Goal: Find specific page/section: Find specific page/section

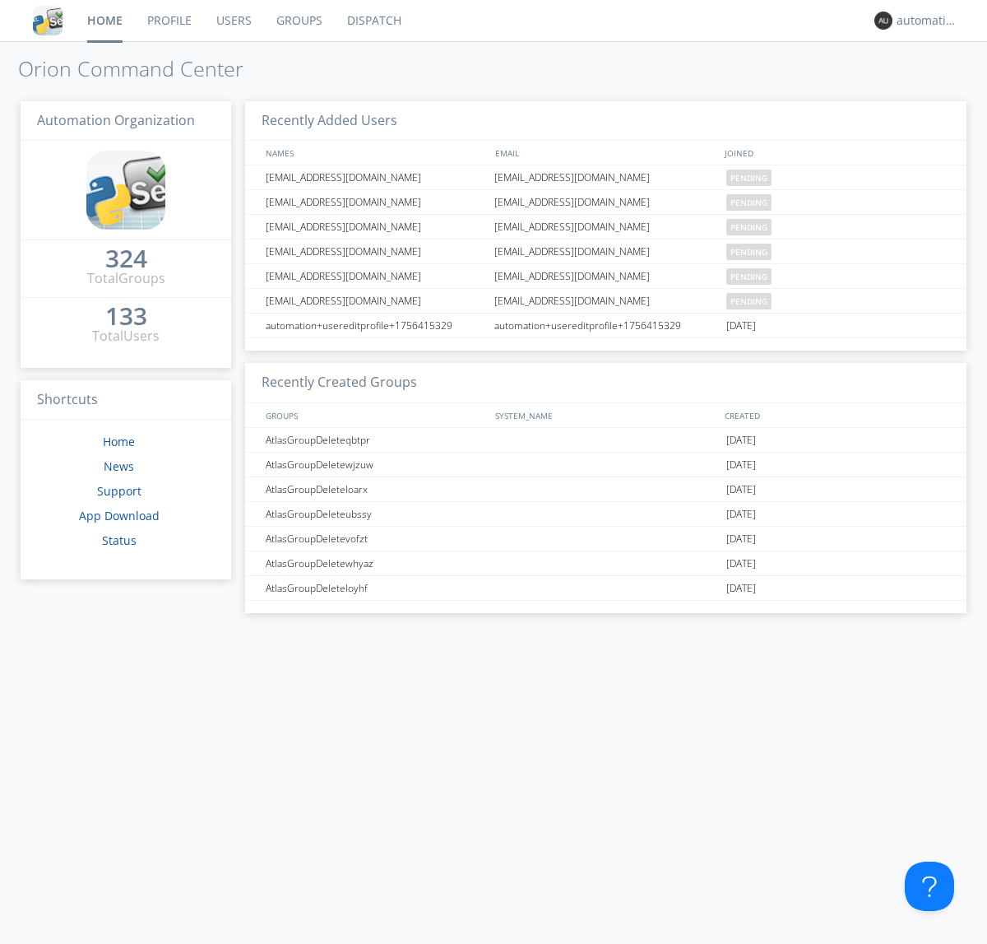
click at [373, 21] on link "Dispatch" at bounding box center [374, 20] width 79 height 41
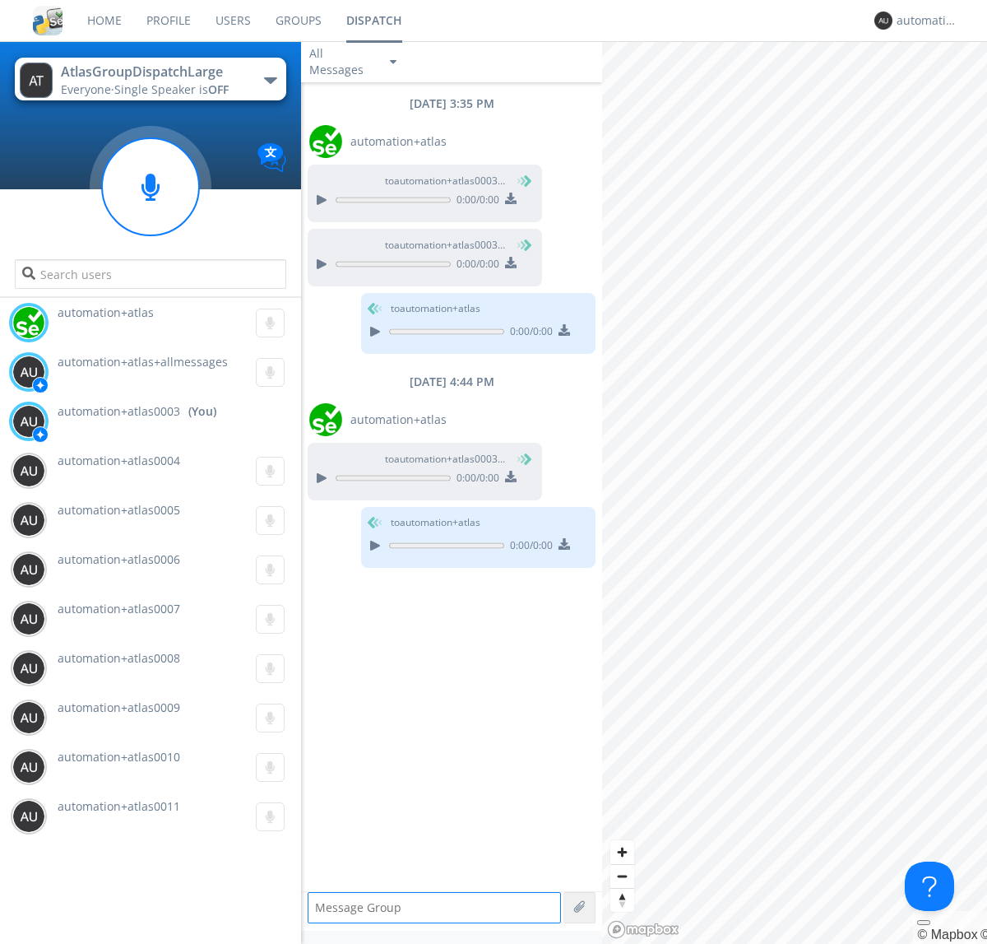
click at [270, 80] on div "button" at bounding box center [270, 80] width 13 height 7
click at [0, 0] on span "AtlasGroupDispatch" at bounding box center [0, 0] width 0 height 0
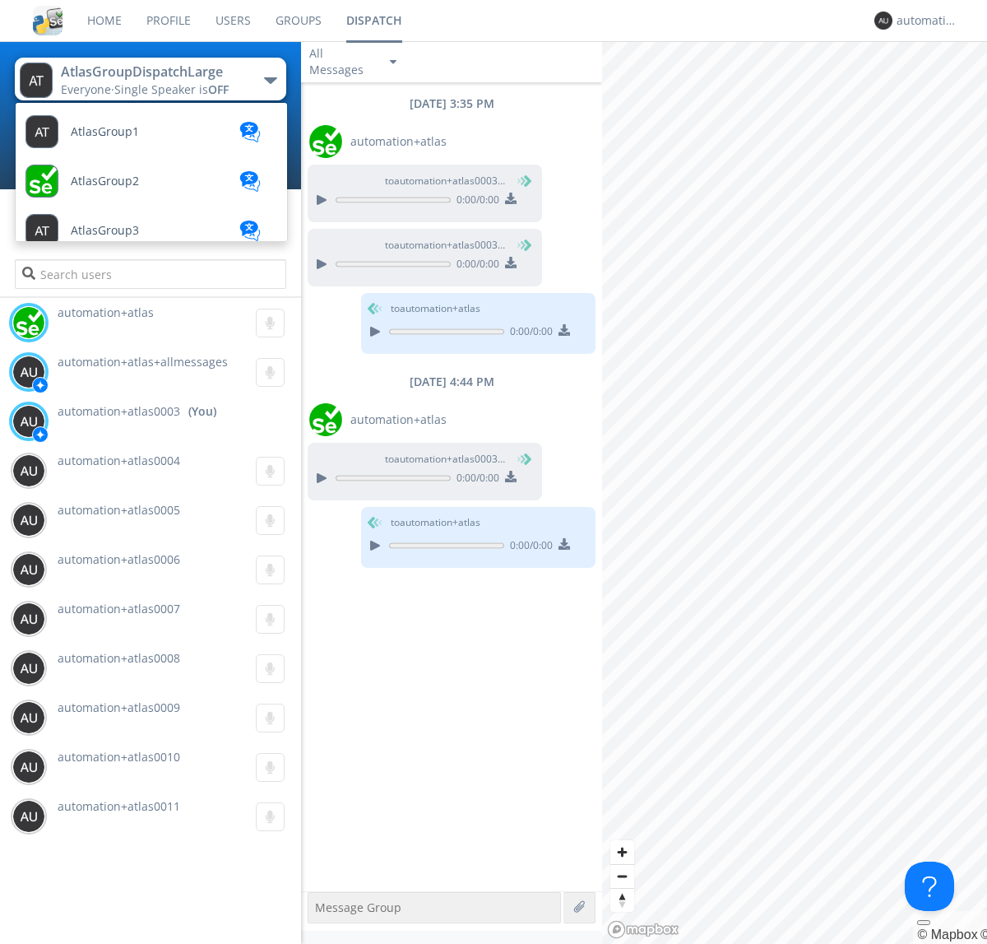
scroll to position [539, 0]
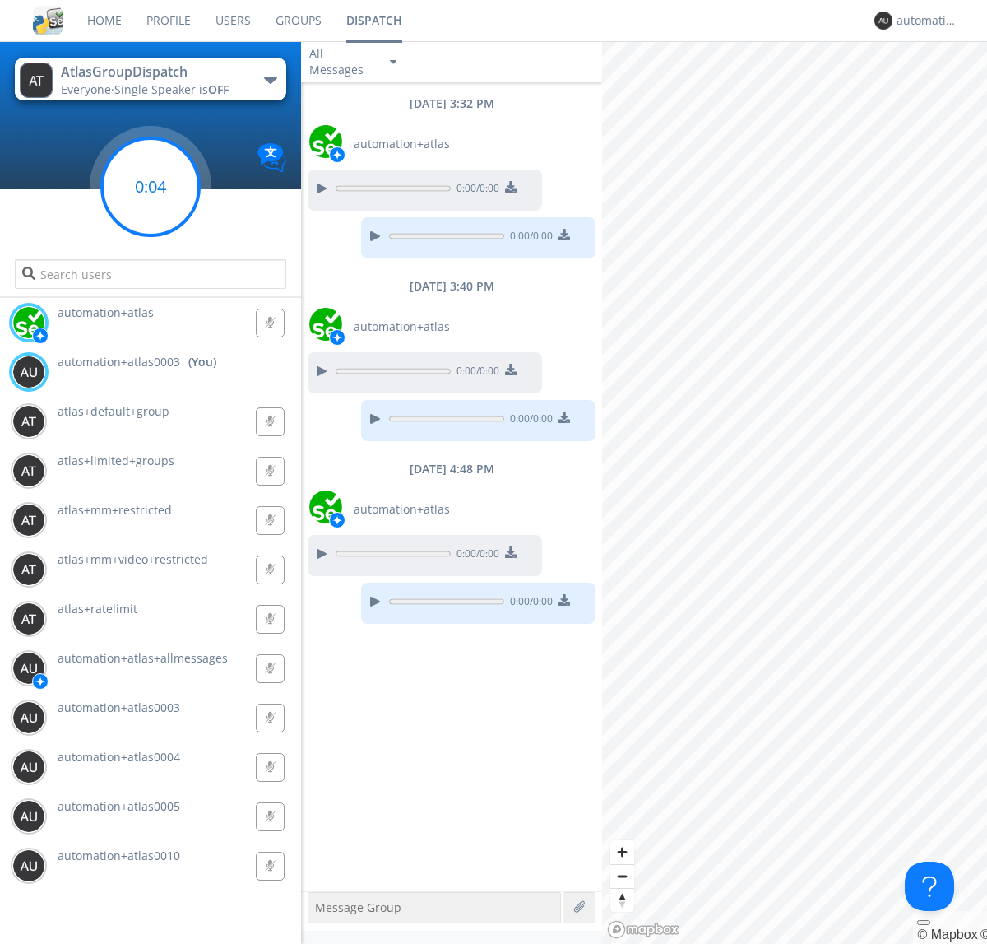
click at [151, 187] on g at bounding box center [150, 186] width 97 height 97
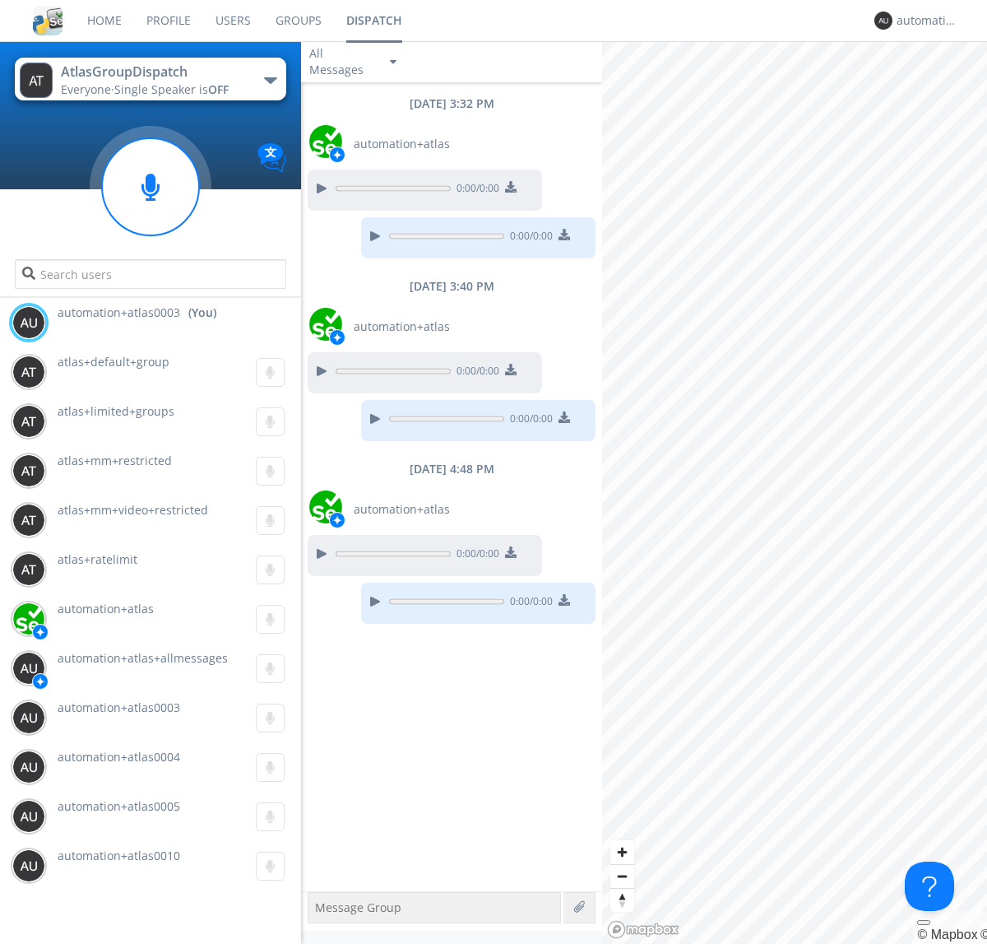
click at [270, 80] on div "button" at bounding box center [270, 80] width 13 height 7
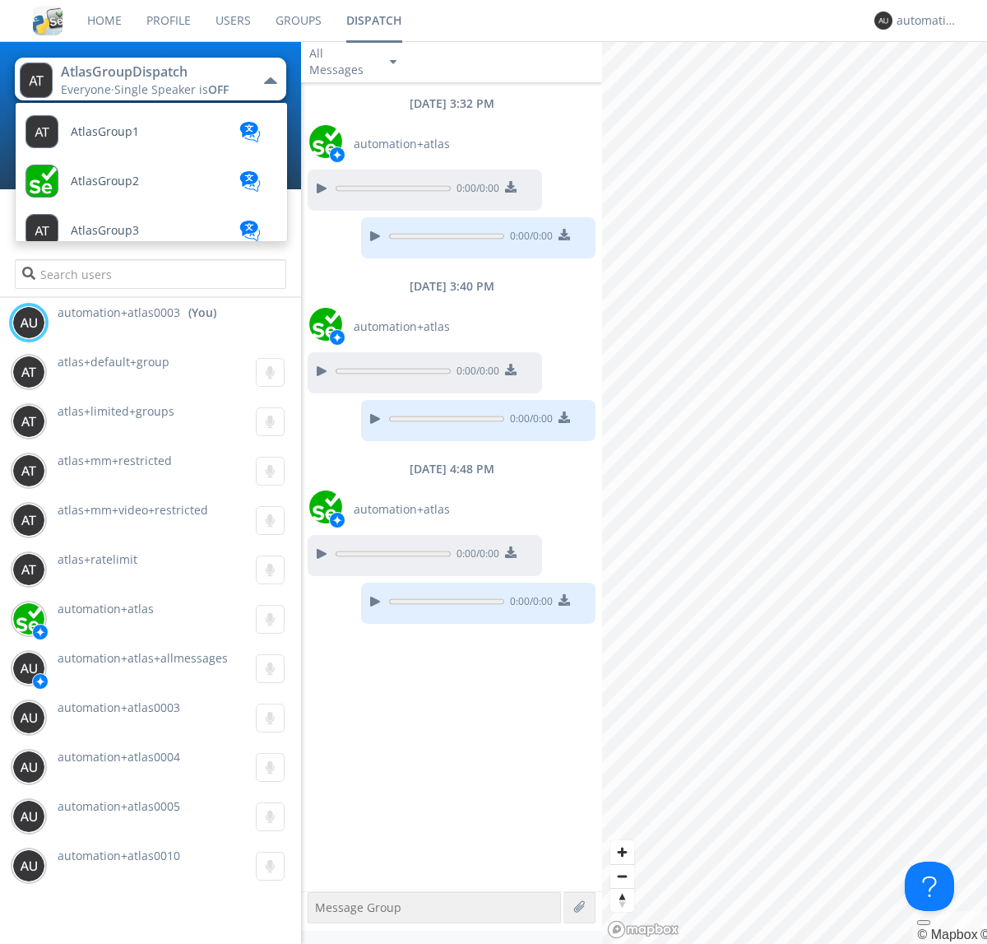
click at [128, 817] on span "AtlasGroupDispatch2" at bounding box center [129, 823] width 117 height 12
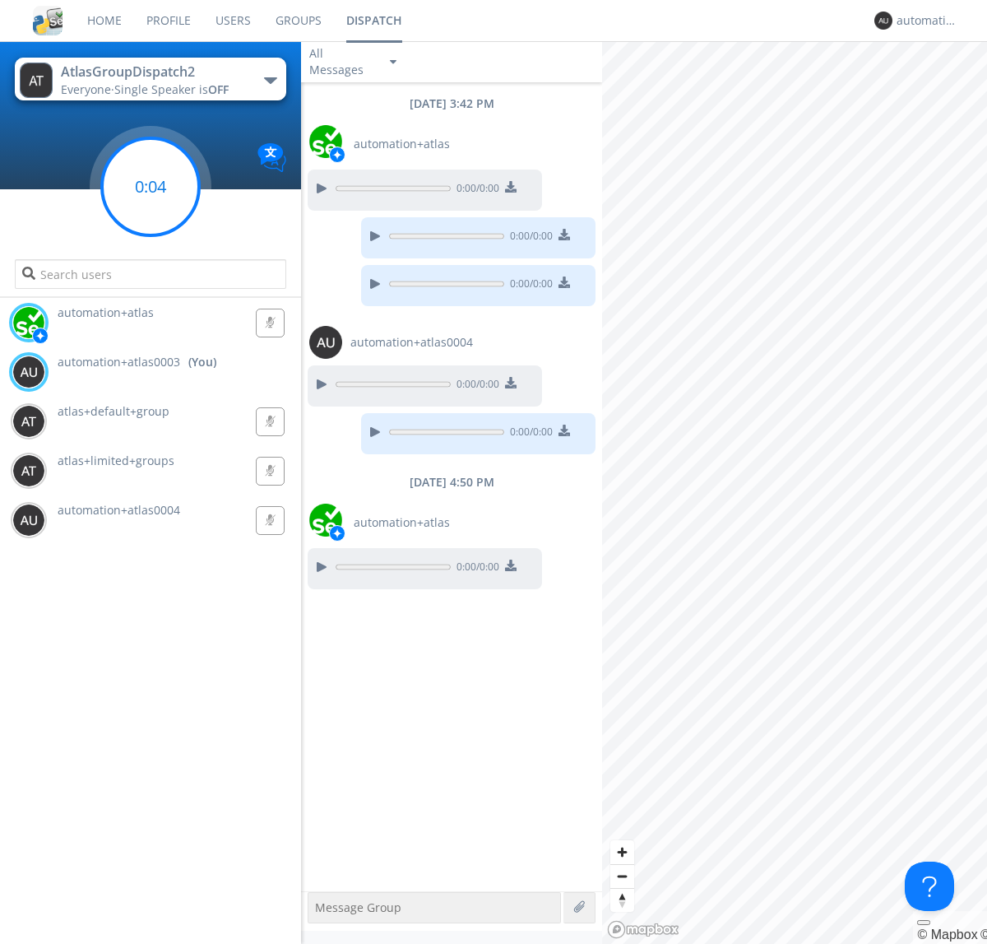
click at [151, 187] on g at bounding box center [150, 186] width 97 height 97
